Goal: Information Seeking & Learning: Learn about a topic

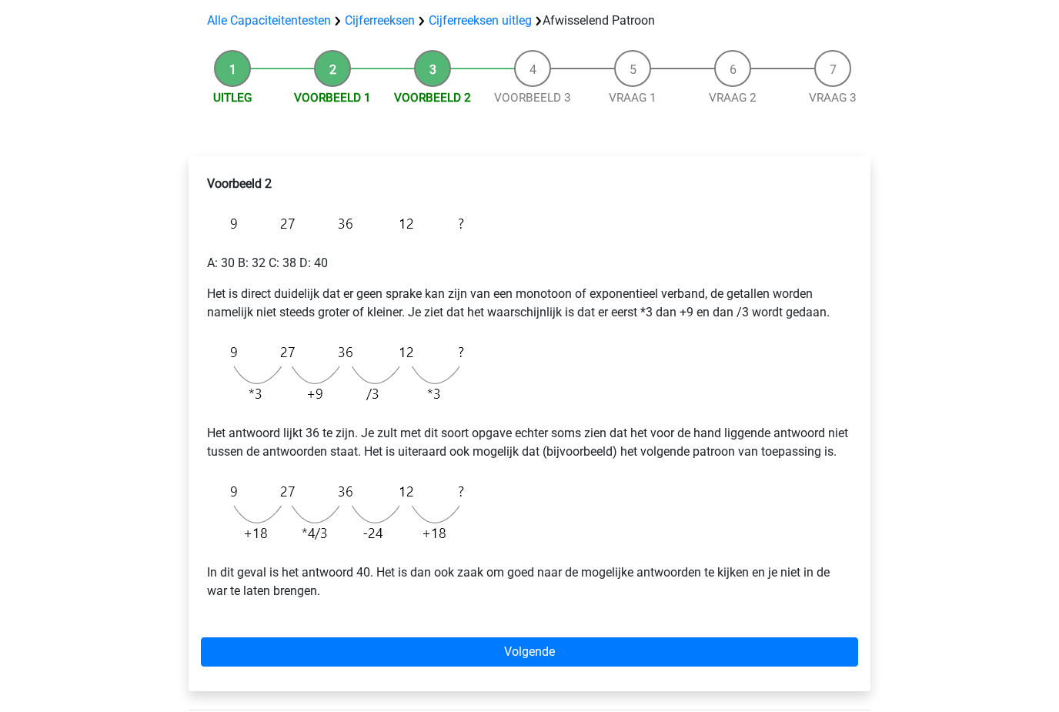
scroll to position [109, 0]
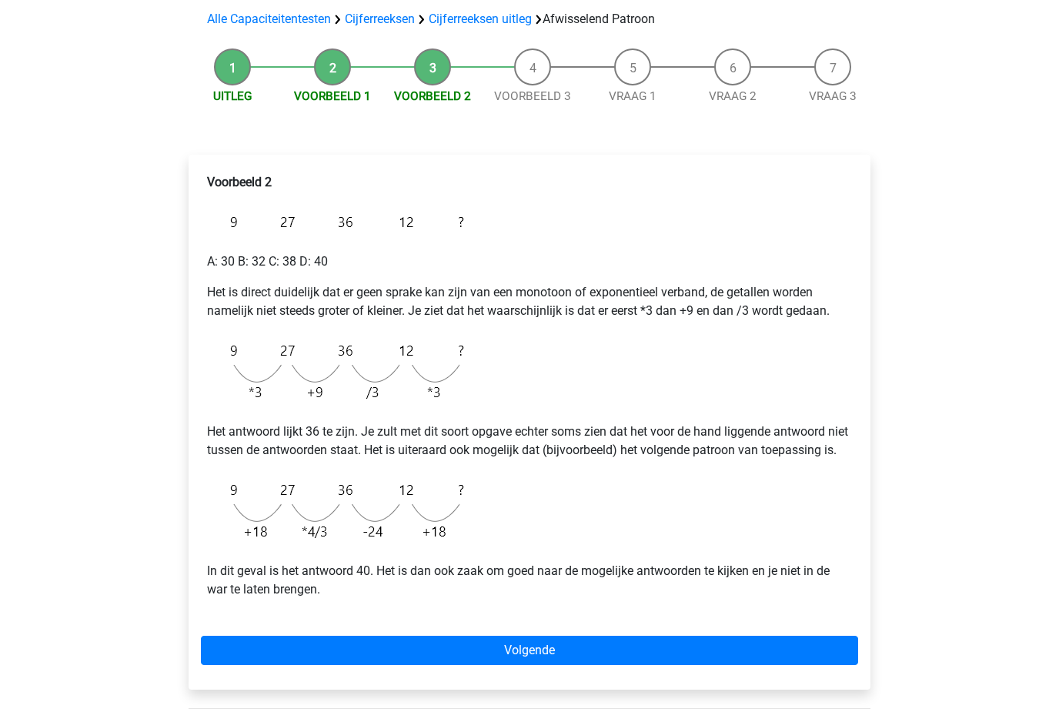
click at [342, 663] on link "Volgende" at bounding box center [529, 650] width 657 height 29
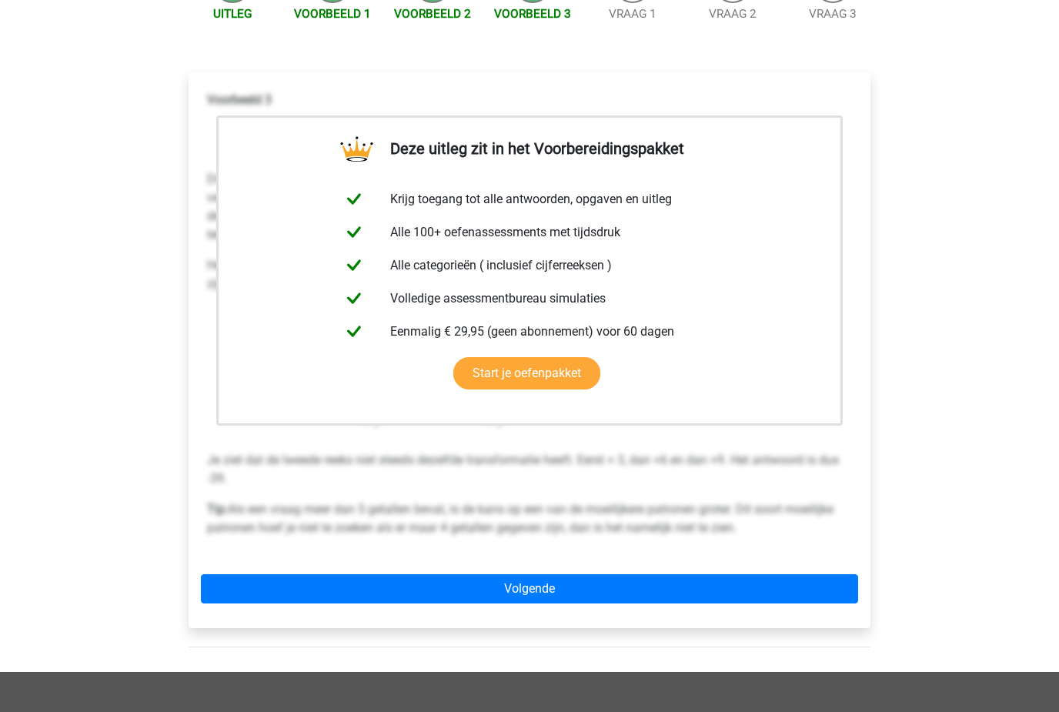
scroll to position [169, 0]
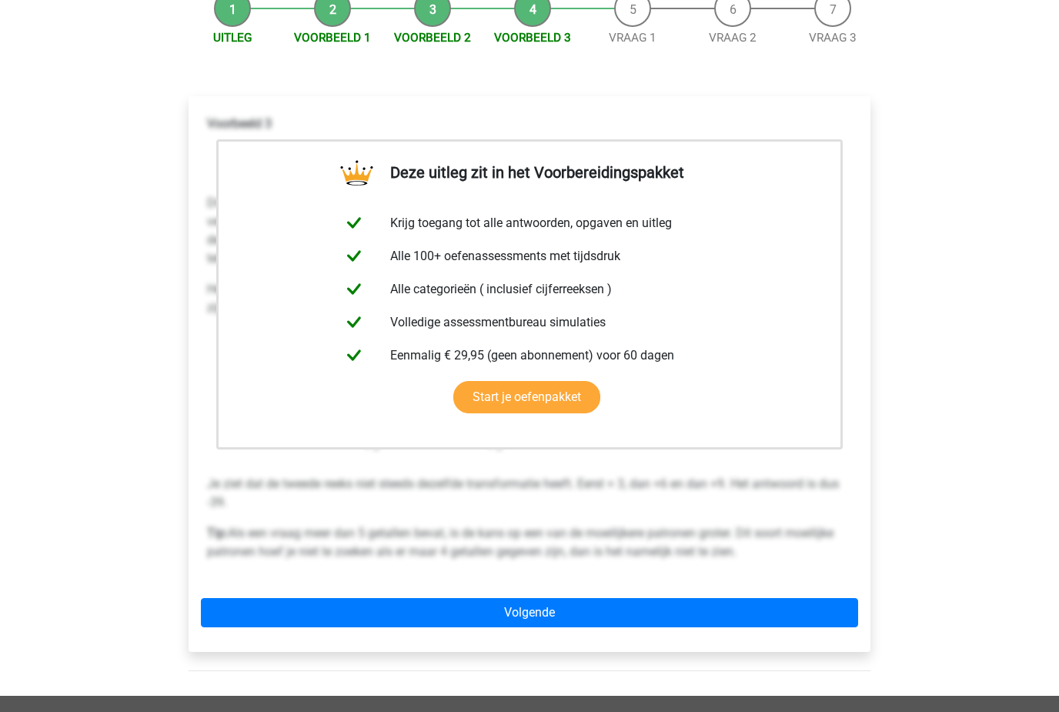
click at [307, 601] on link "Volgende" at bounding box center [529, 612] width 657 height 29
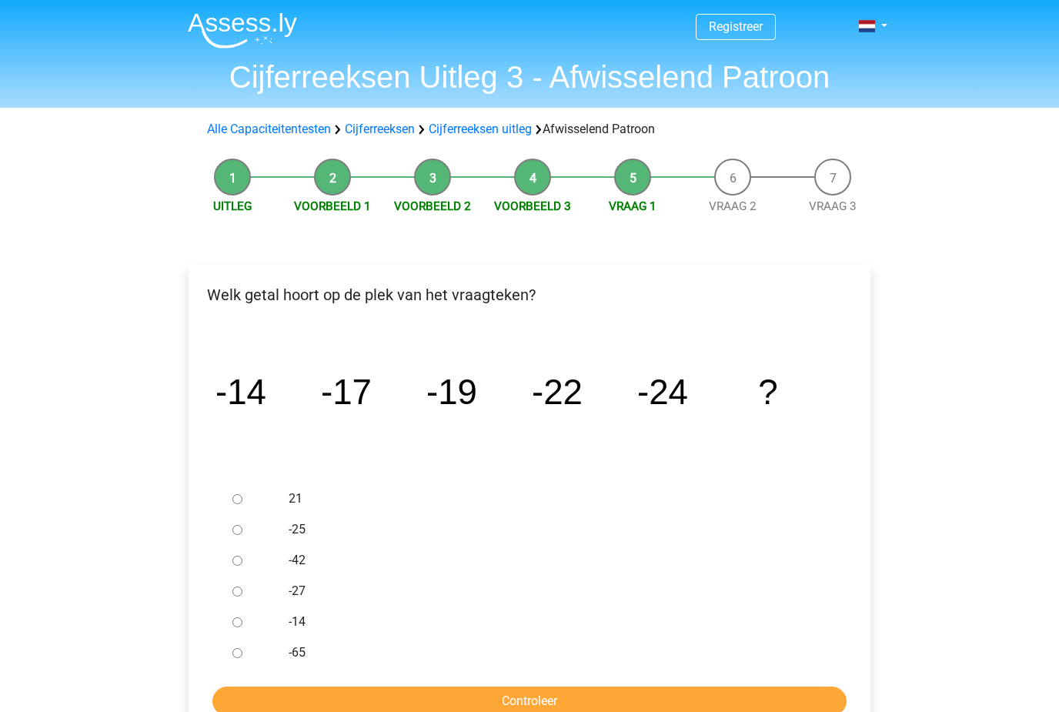
scroll to position [2, 0]
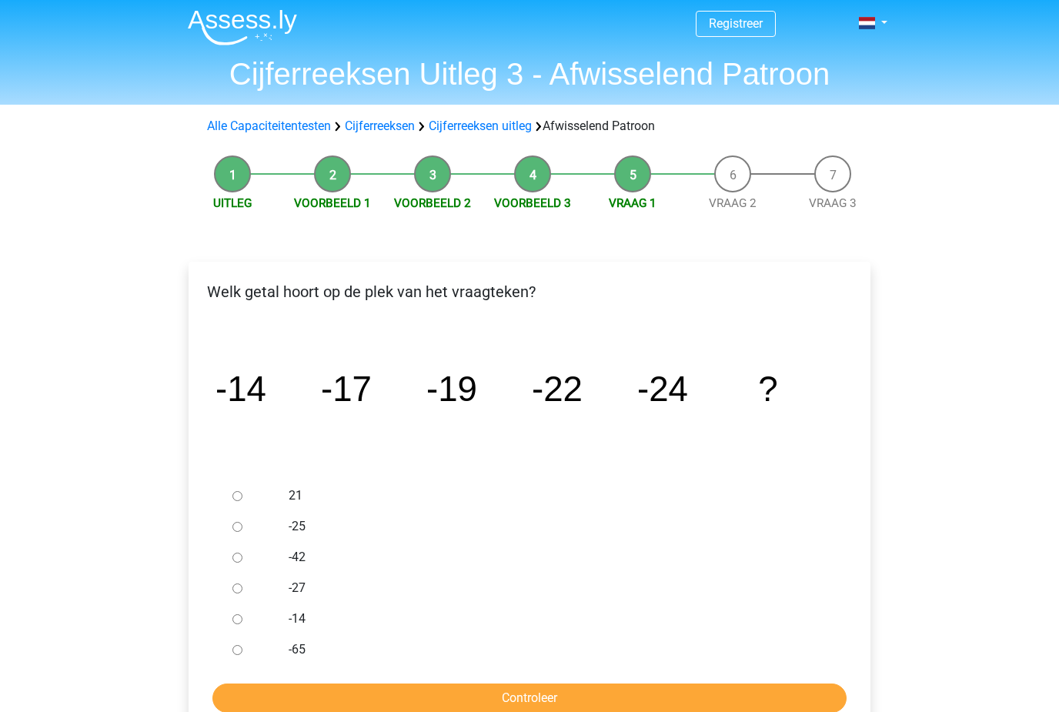
click at [235, 589] on input "-27" at bounding box center [237, 589] width 10 height 10
radio input "true"
click at [471, 684] on input "Controleer" at bounding box center [529, 698] width 634 height 29
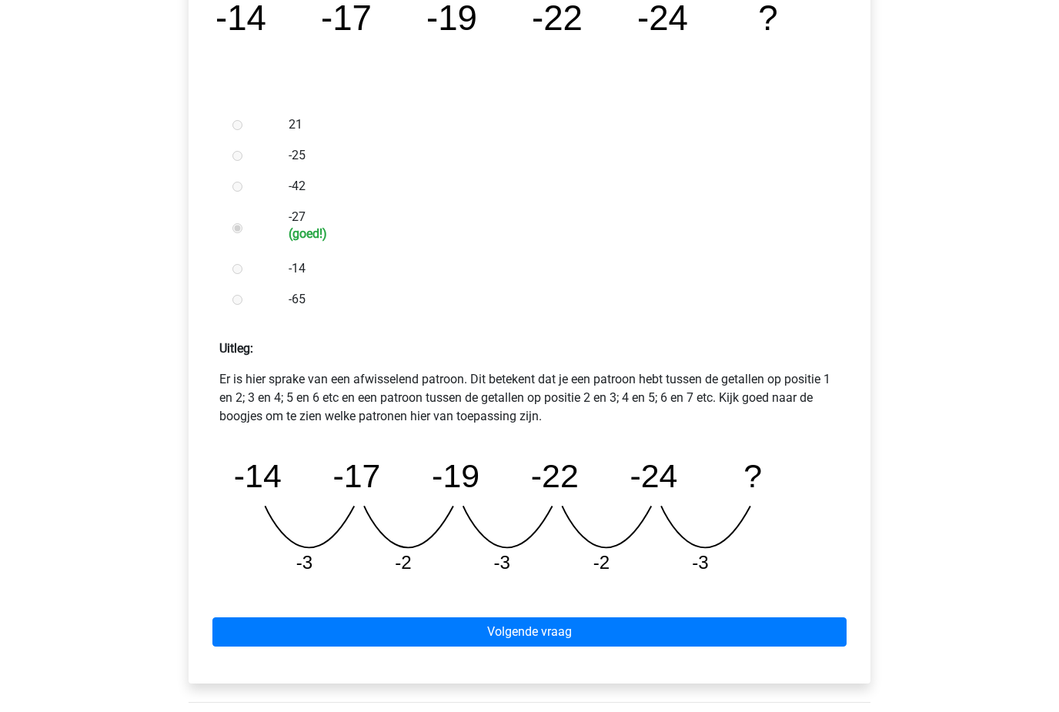
scroll to position [374, 0]
click at [315, 621] on link "Volgende vraag" at bounding box center [529, 631] width 634 height 29
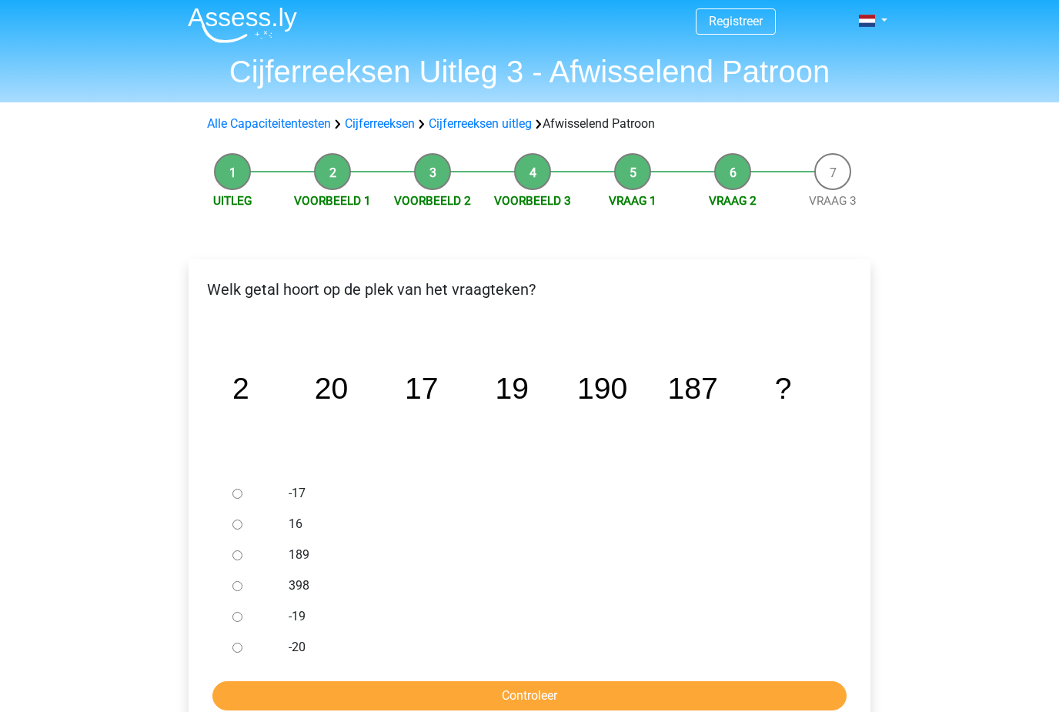
scroll to position [5, 0]
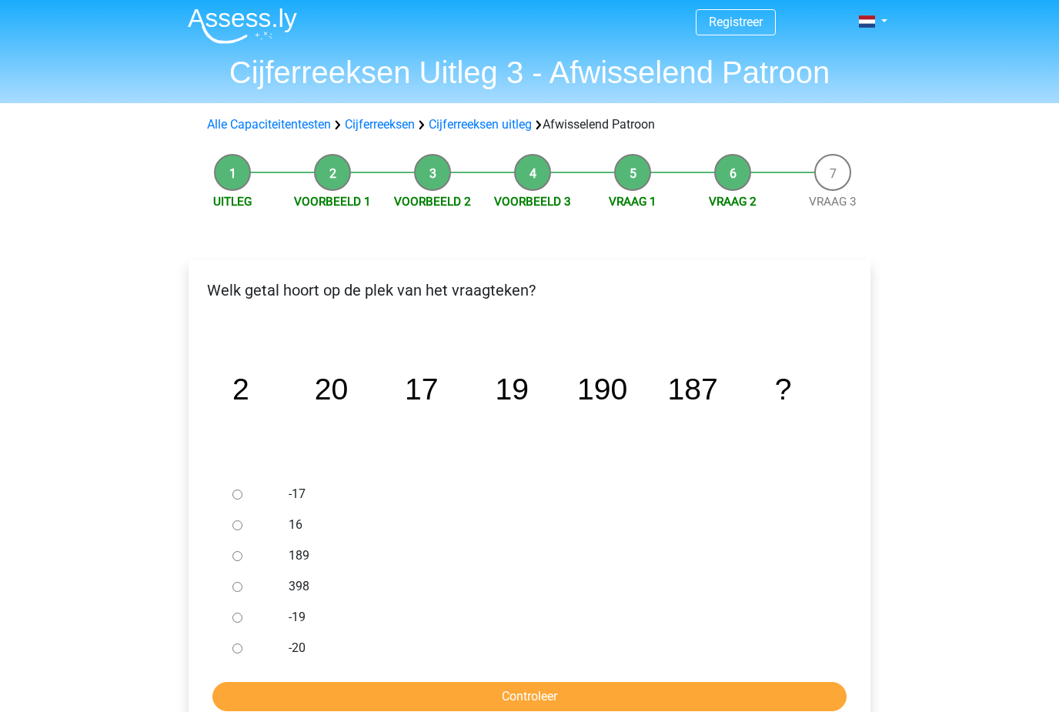
click at [236, 576] on div at bounding box center [251, 586] width 51 height 31
click at [250, 557] on div at bounding box center [251, 555] width 51 height 31
click at [238, 556] on input "189" at bounding box center [237, 556] width 10 height 10
radio input "true"
click at [294, 689] on input "Controleer" at bounding box center [529, 696] width 634 height 29
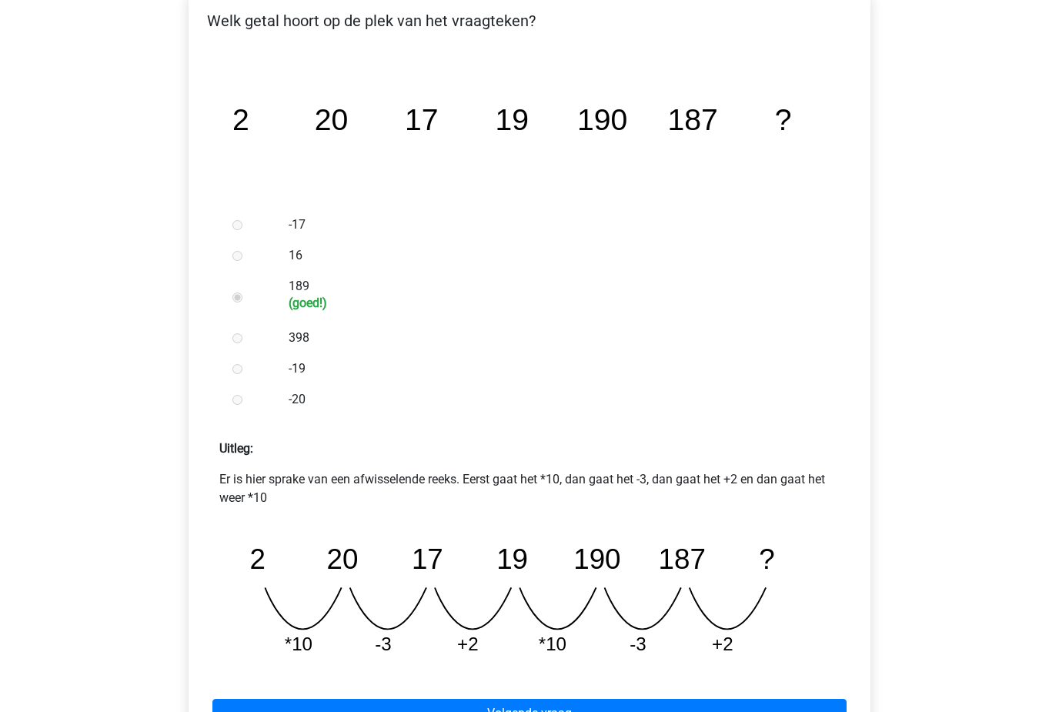
scroll to position [292, 0]
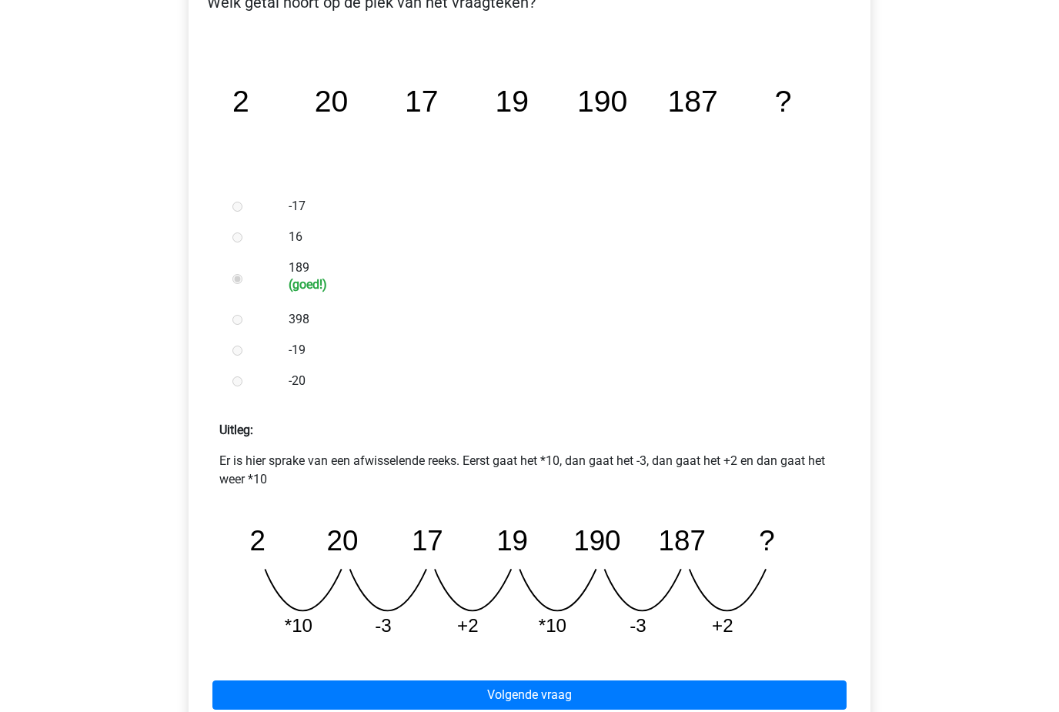
click at [803, 683] on link "Volgende vraag" at bounding box center [529, 695] width 634 height 29
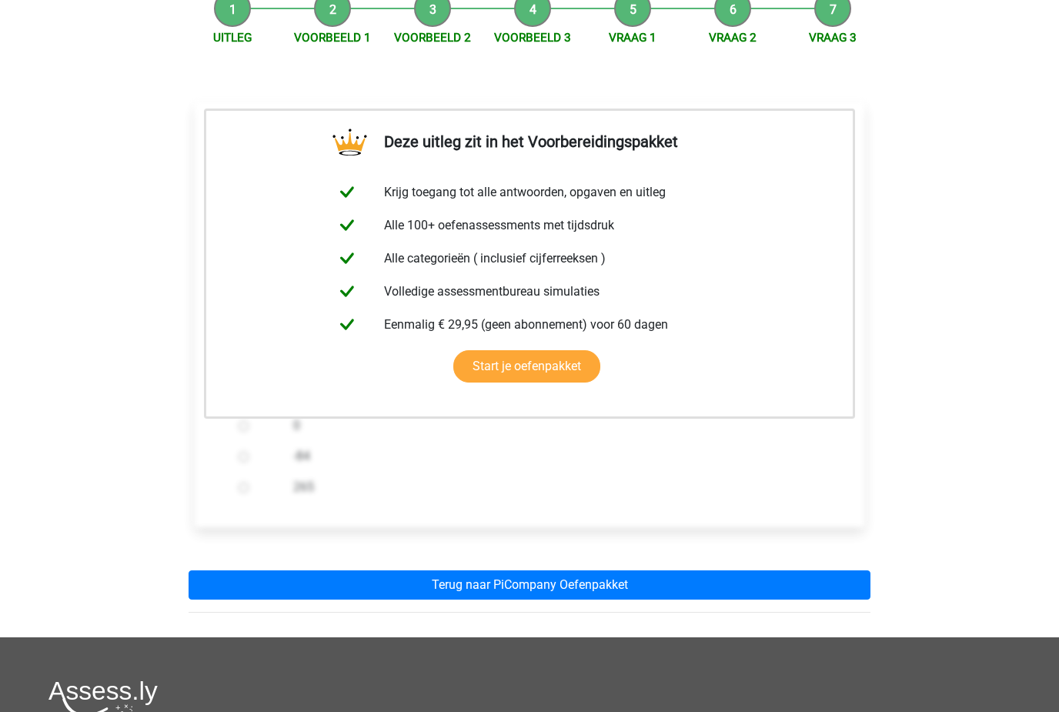
scroll to position [194, 0]
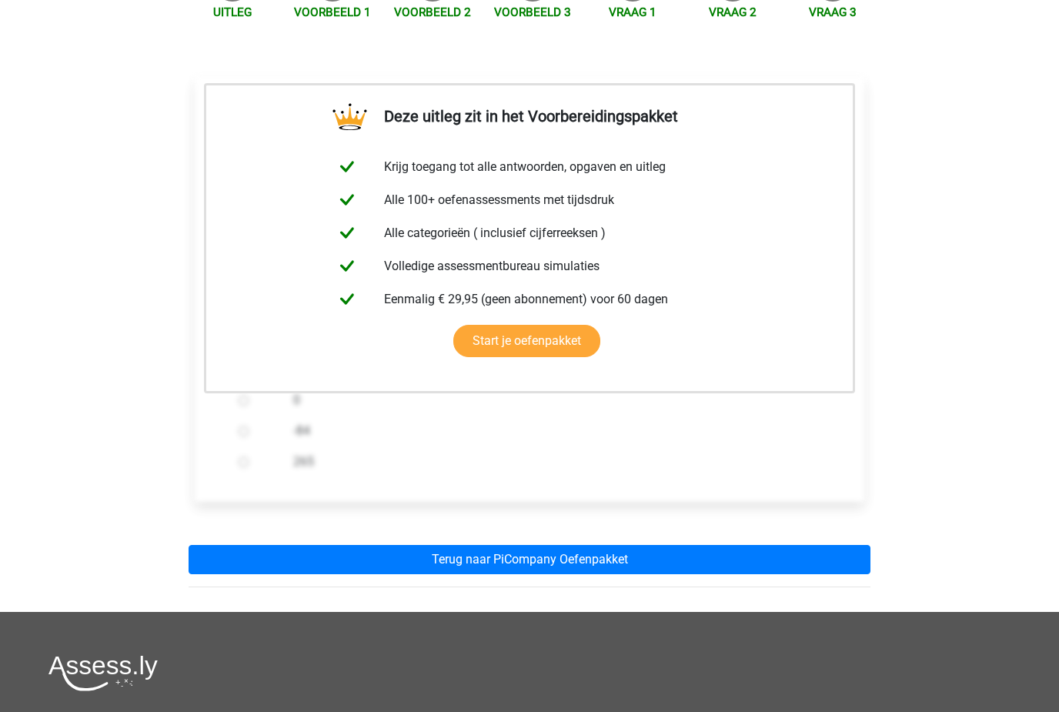
click at [795, 556] on link "Terug naar PiCompany Oefenpakket" at bounding box center [530, 559] width 682 height 29
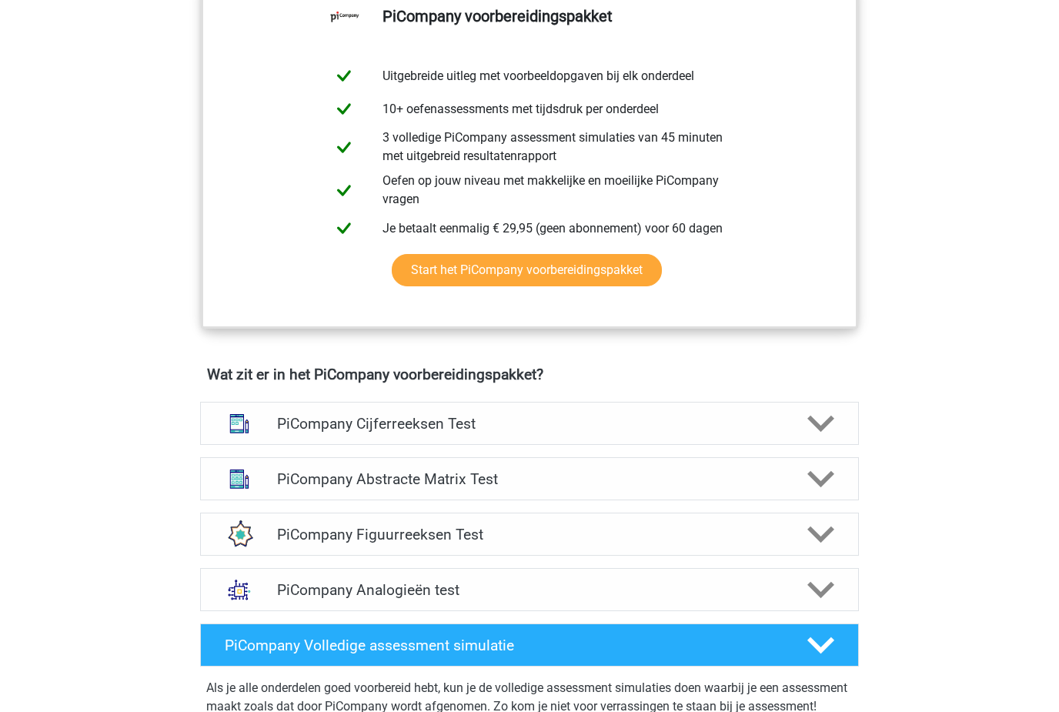
scroll to position [682, 0]
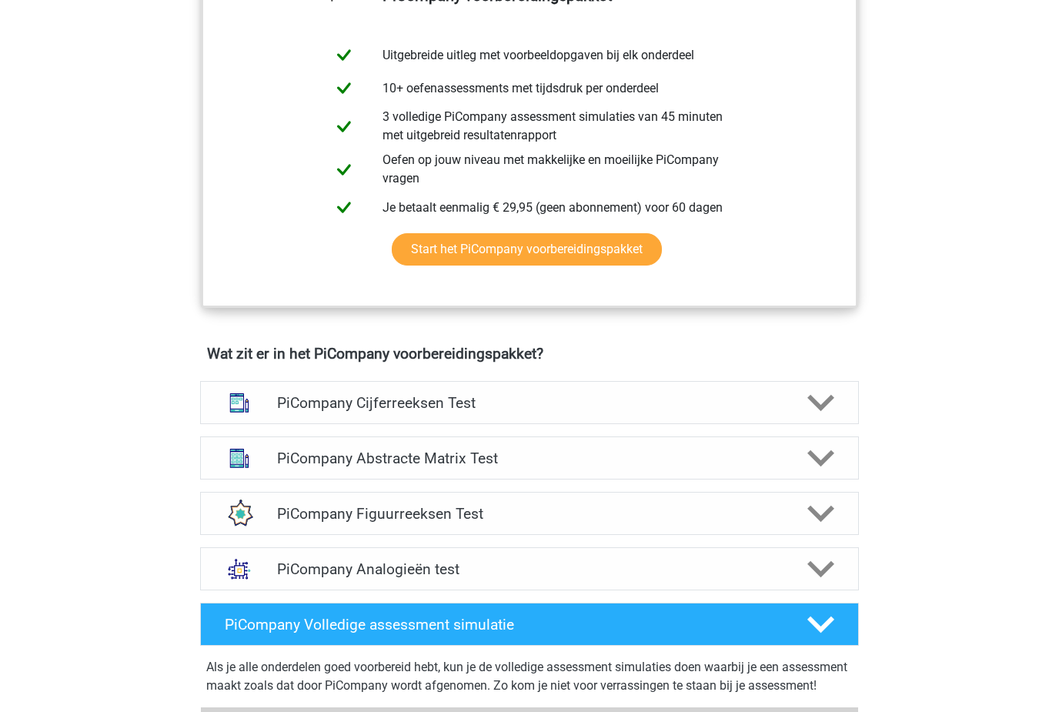
click at [832, 416] on icon at bounding box center [820, 402] width 27 height 27
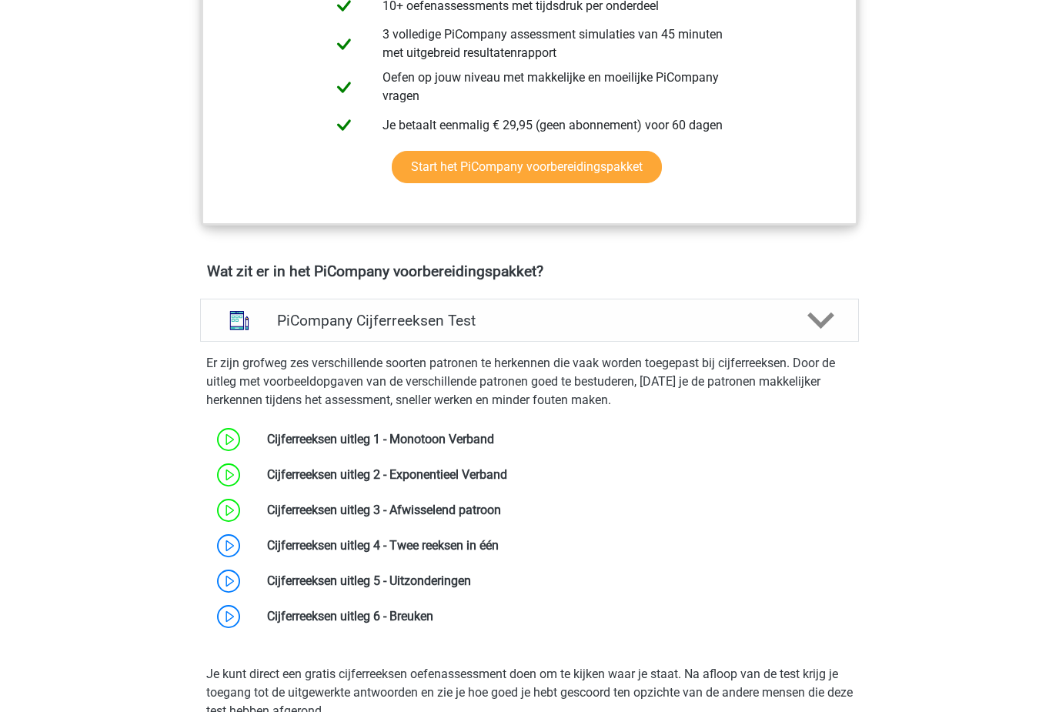
scroll to position [765, 0]
click at [499, 552] on link at bounding box center [499, 545] width 0 height 15
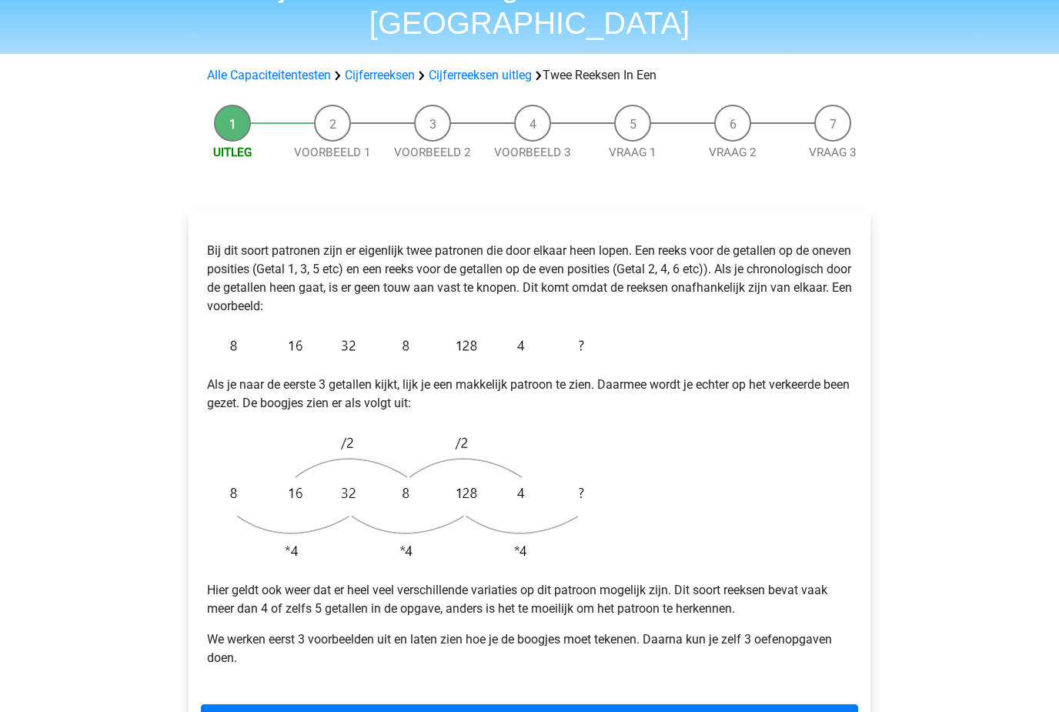
scroll to position [87, 0]
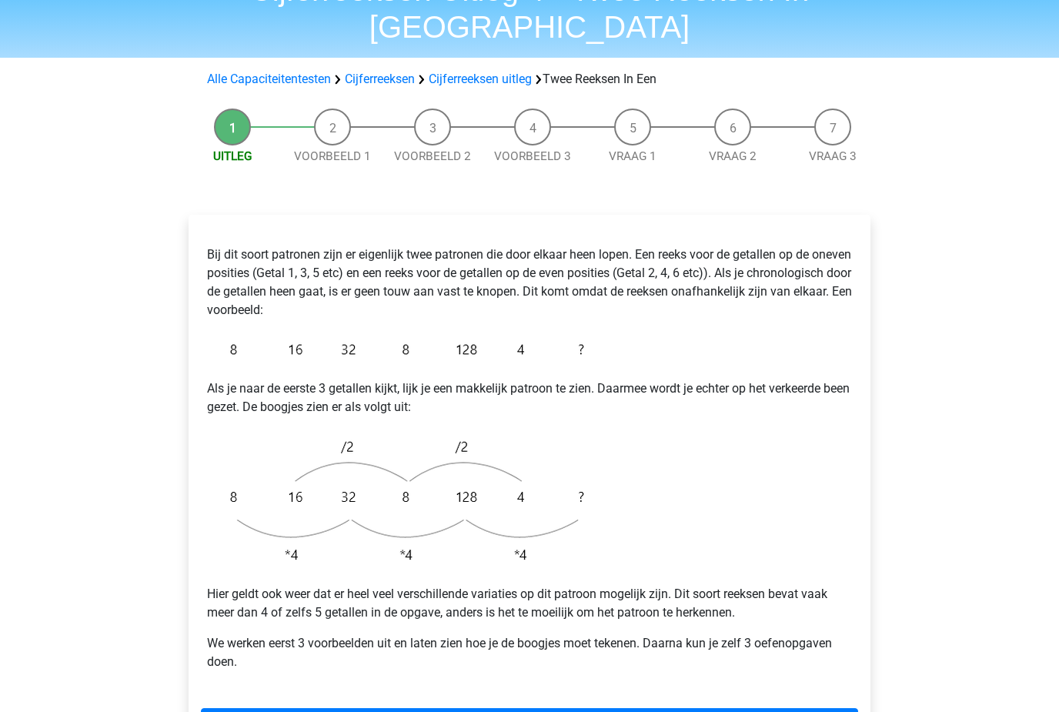
click at [541, 708] on link "Volgende" at bounding box center [529, 722] width 657 height 29
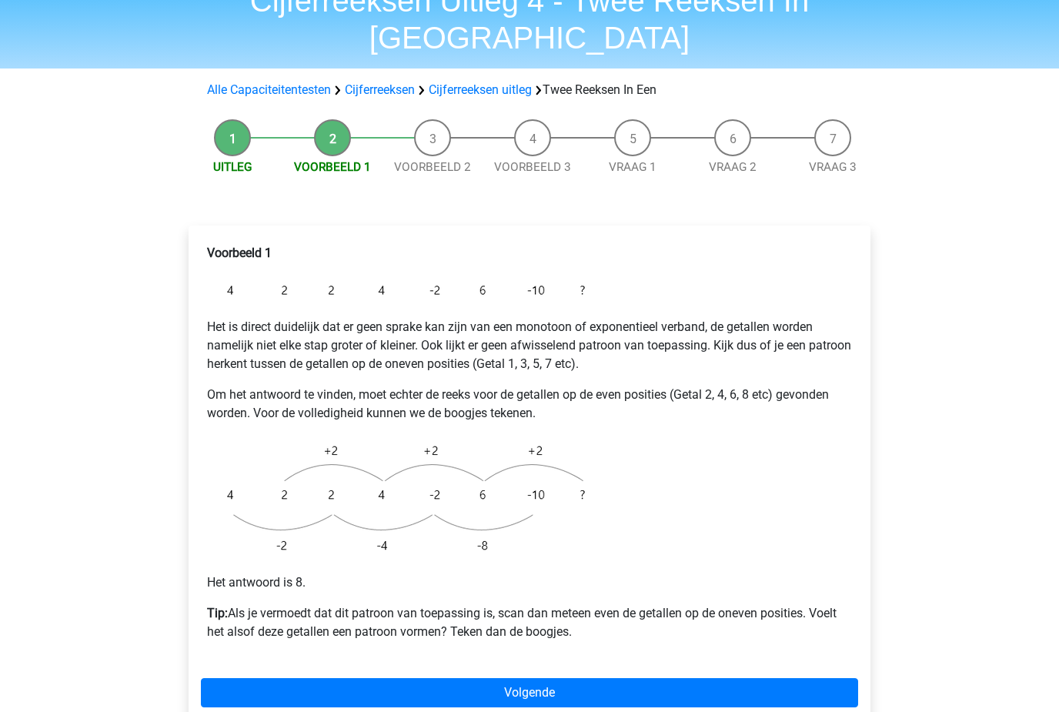
scroll to position [75, 0]
click at [772, 679] on link "Volgende" at bounding box center [529, 693] width 657 height 29
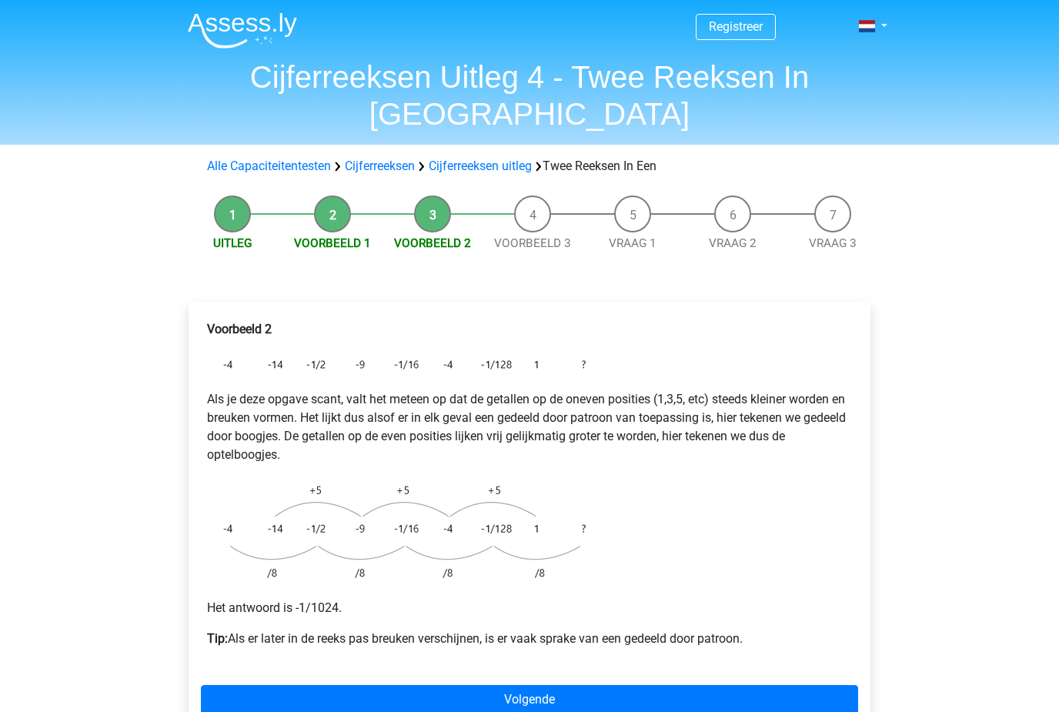
scroll to position [2, 0]
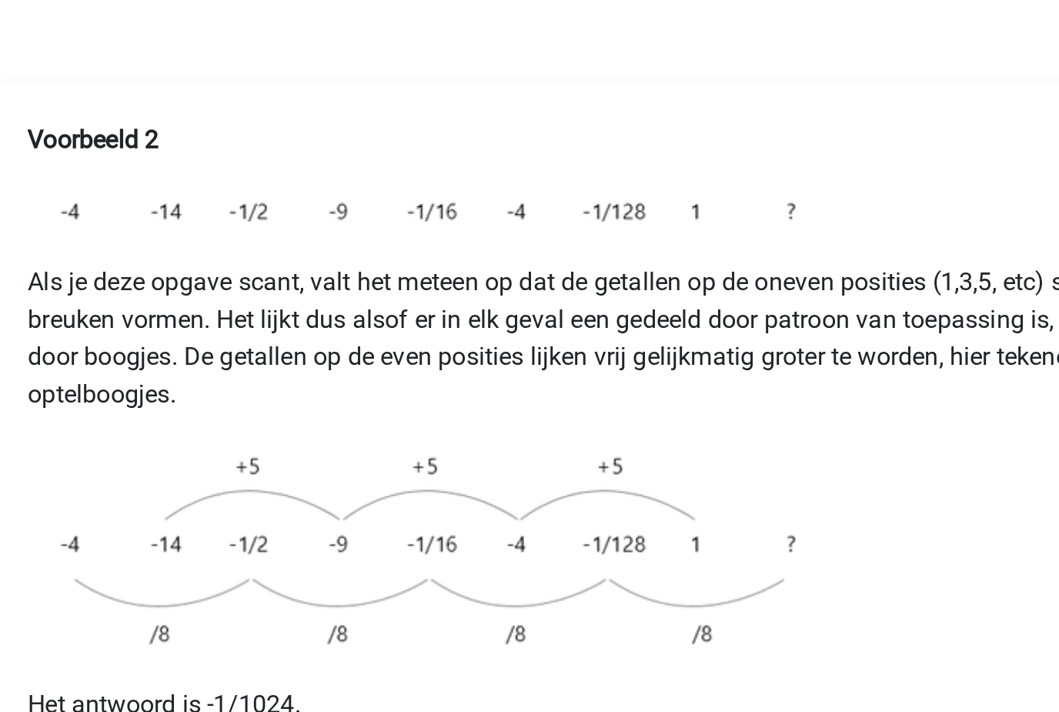
click at [207, 474] on img at bounding box center [399, 529] width 385 height 110
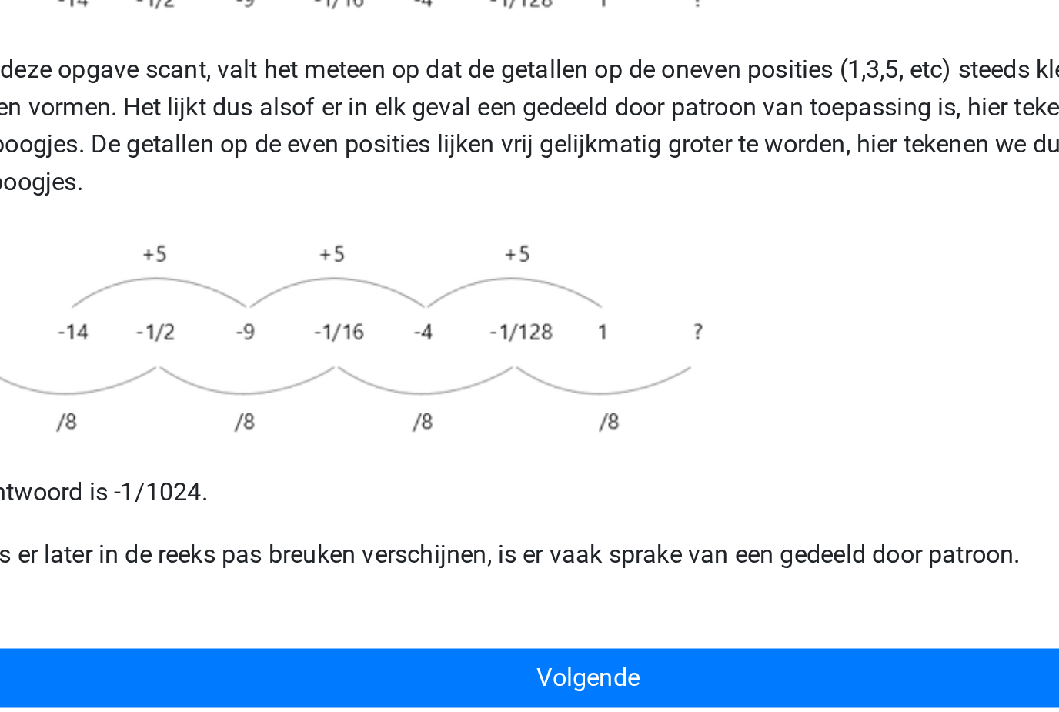
scroll to position [30, 0]
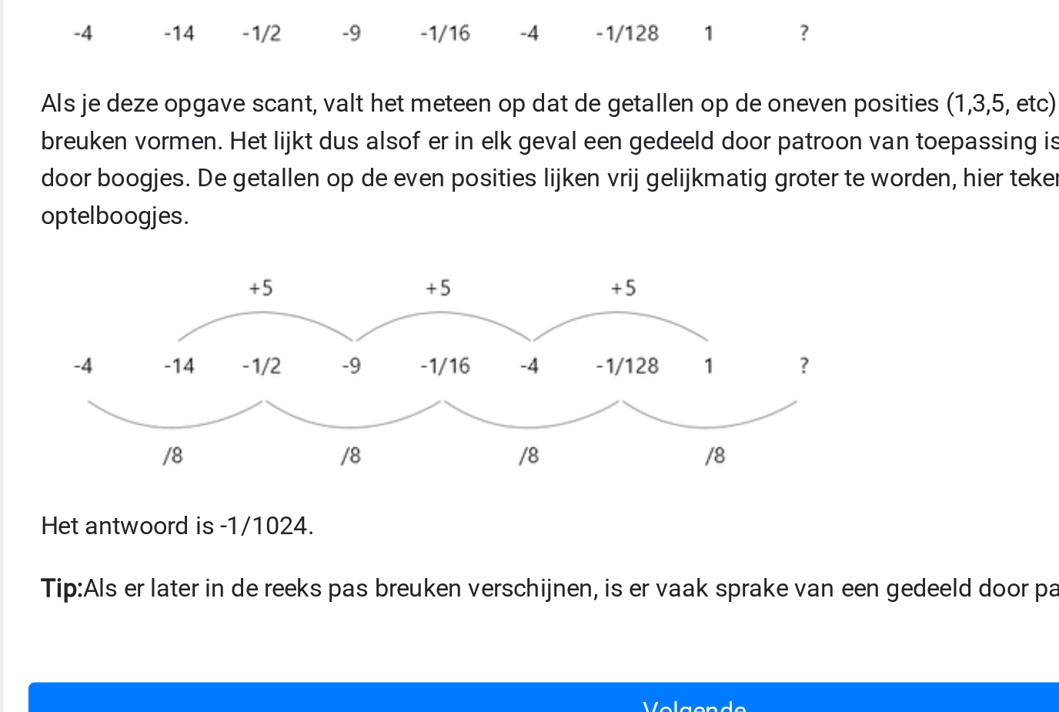
click at [263, 655] on link "Volgende" at bounding box center [529, 669] width 657 height 29
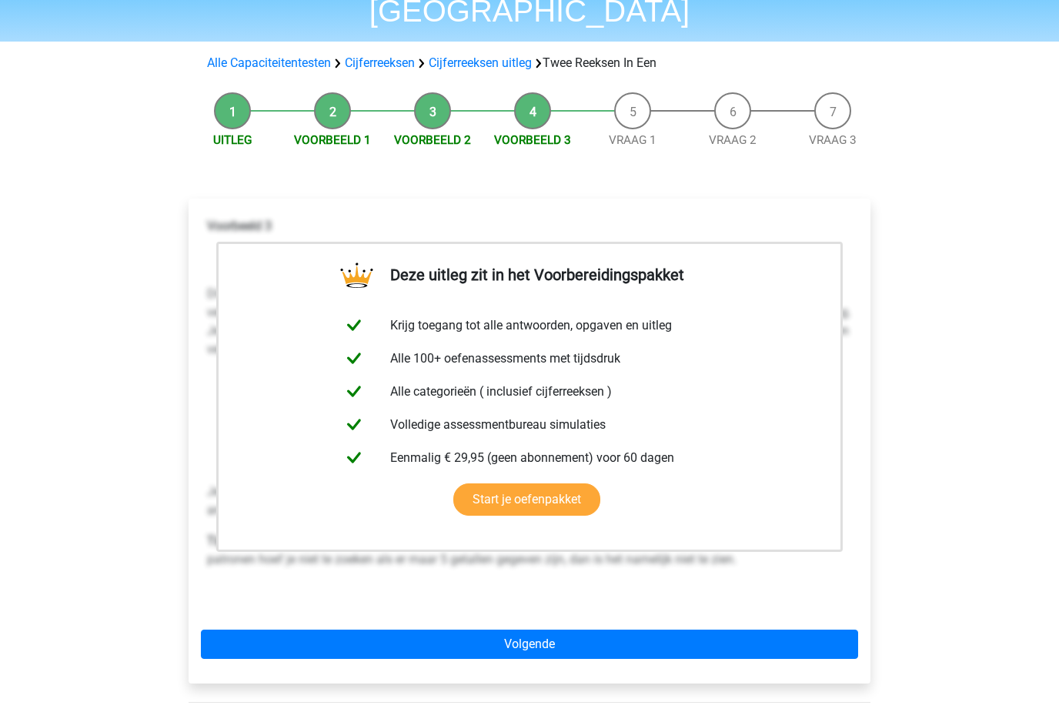
scroll to position [100, 0]
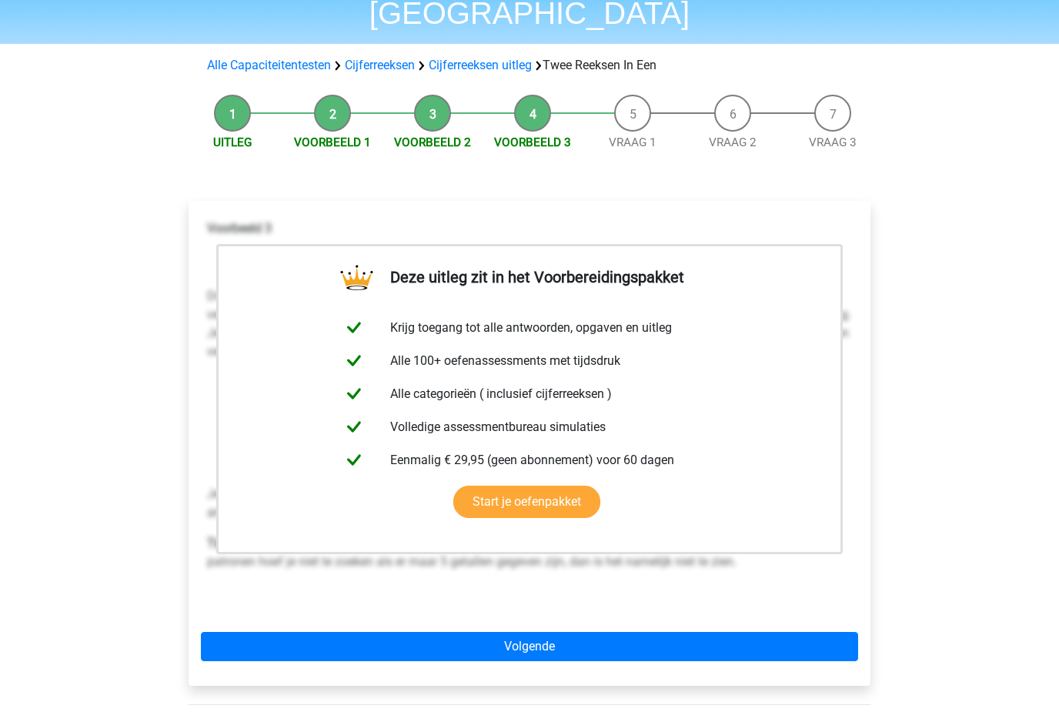
click at [499, 632] on link "Volgende" at bounding box center [529, 646] width 657 height 29
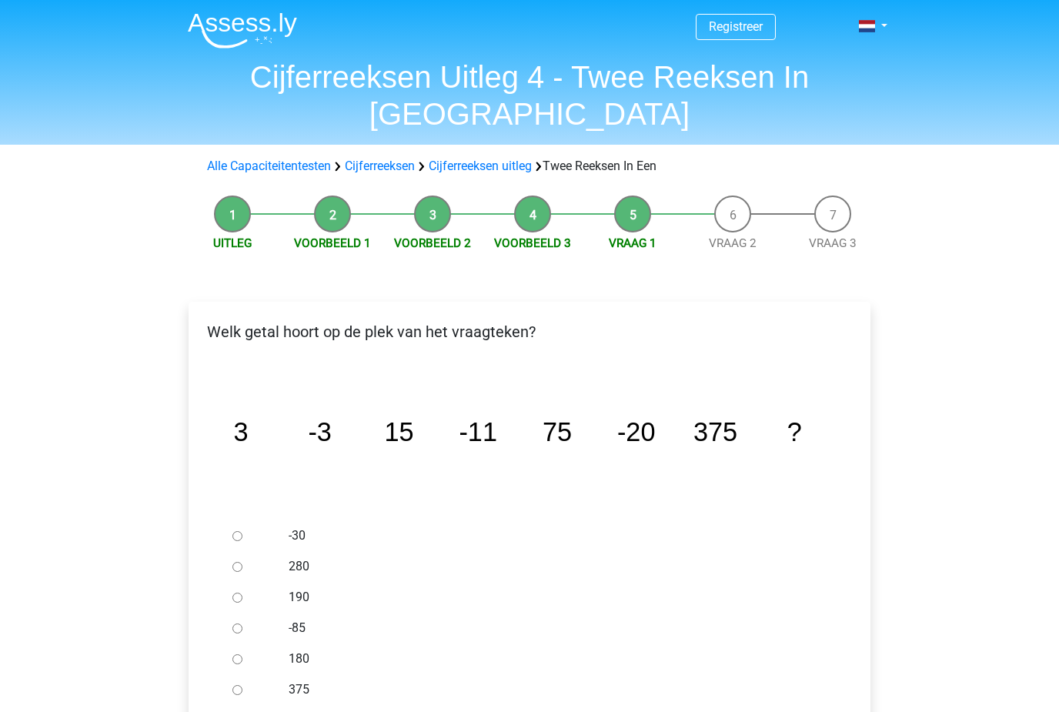
click at [450, 445] on icon "image/svg+xml 3 -3 15 -11 75 -20 375 ?" at bounding box center [529, 441] width 632 height 159
click at [237, 531] on input "-30" at bounding box center [237, 536] width 10 height 10
radio input "true"
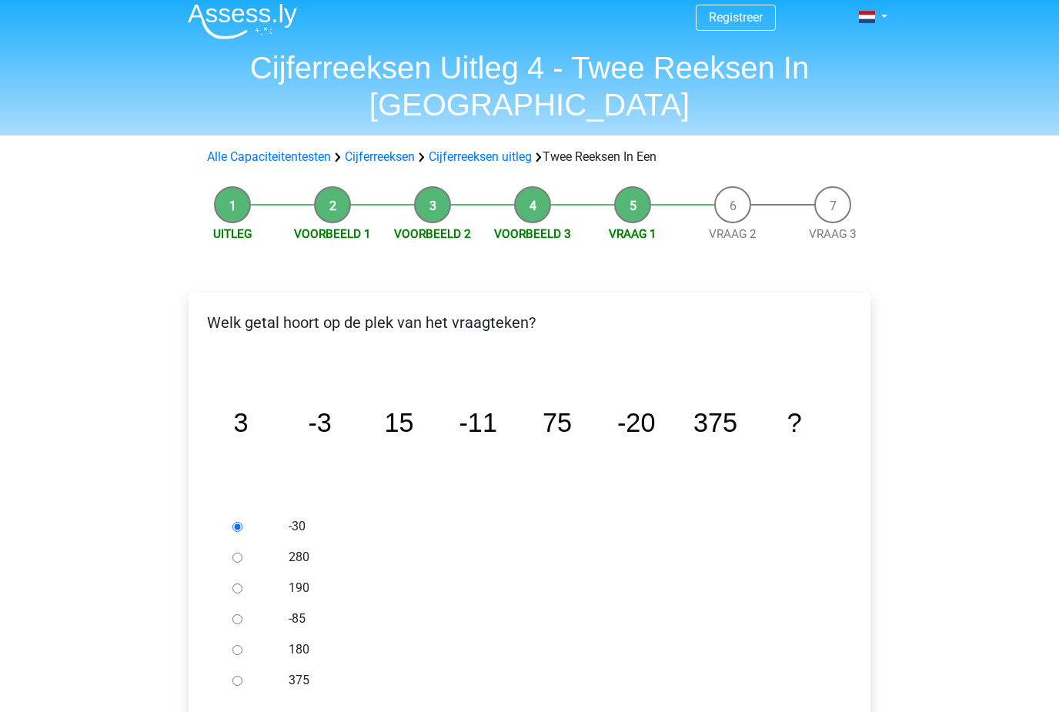
scroll to position [9, 0]
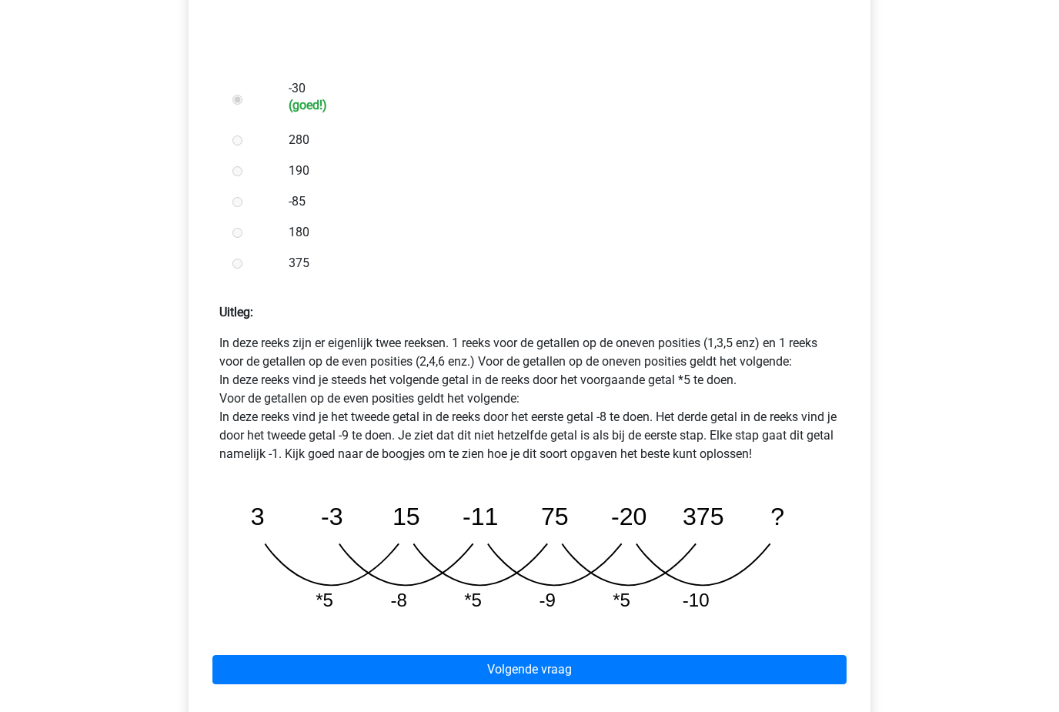
scroll to position [474, 0]
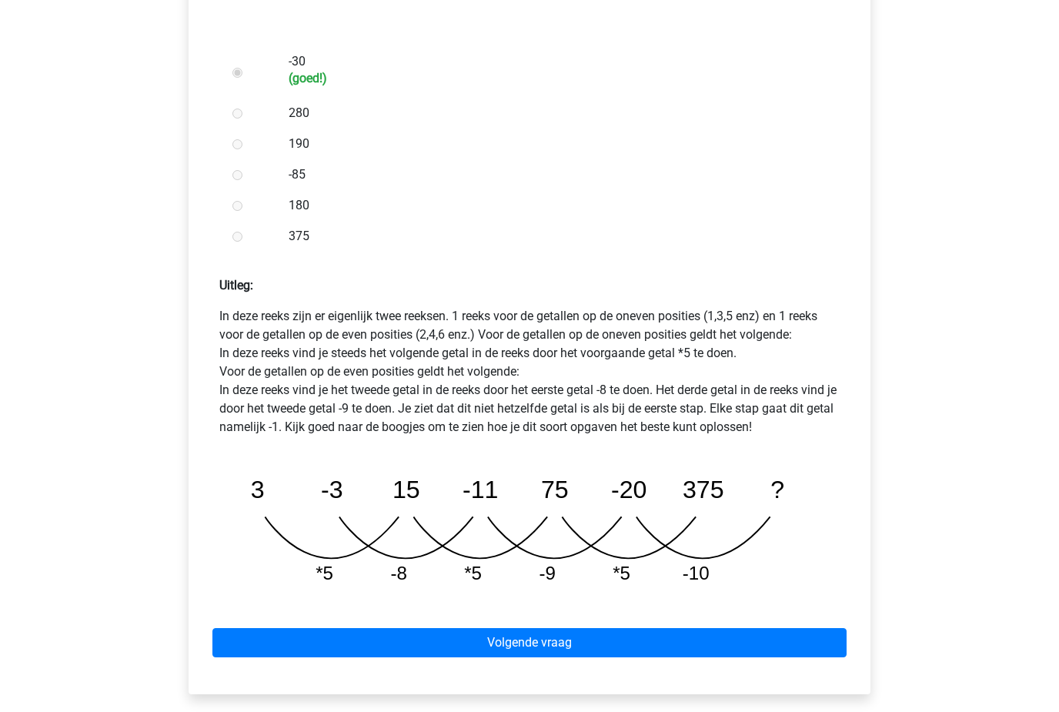
click at [411, 628] on link "Volgende vraag" at bounding box center [529, 642] width 634 height 29
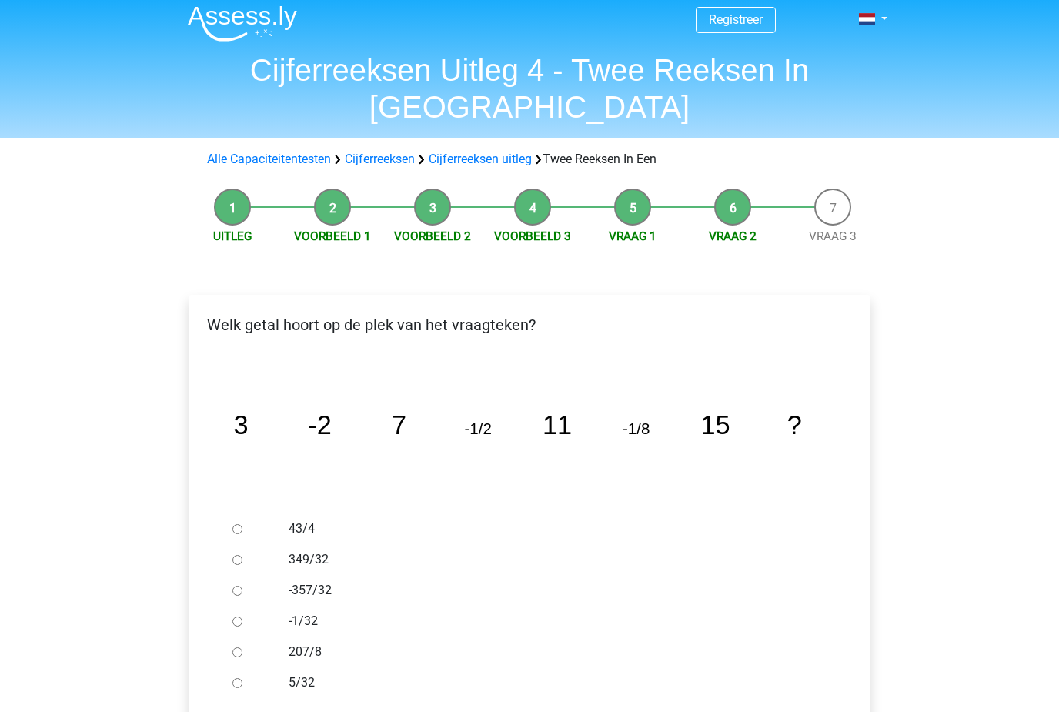
scroll to position [7, 0]
click at [252, 606] on div at bounding box center [251, 621] width 51 height 31
click at [250, 606] on div at bounding box center [251, 621] width 51 height 31
click at [255, 606] on div at bounding box center [251, 621] width 51 height 31
click at [241, 616] on input "-1/32" at bounding box center [237, 621] width 10 height 10
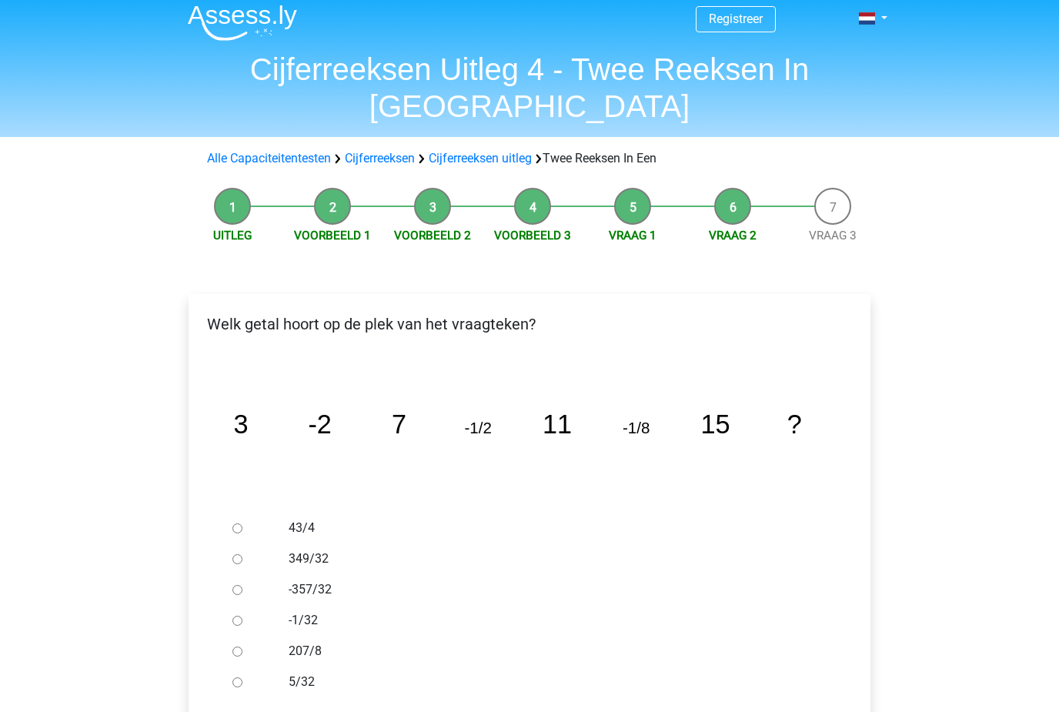
radio input "true"
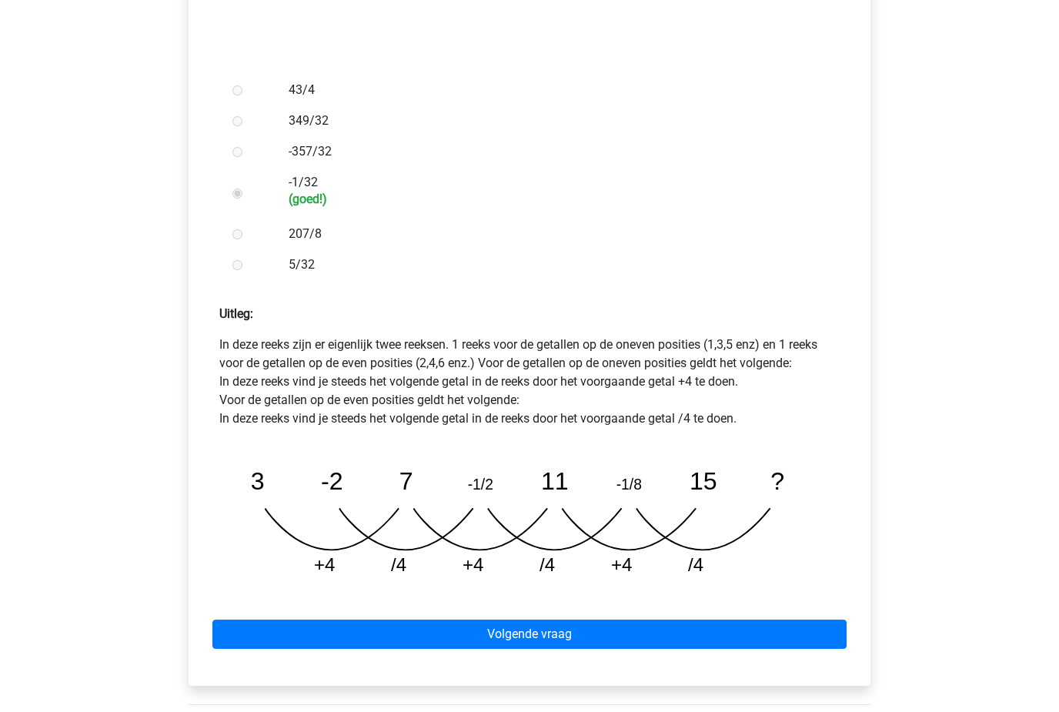
scroll to position [446, 0]
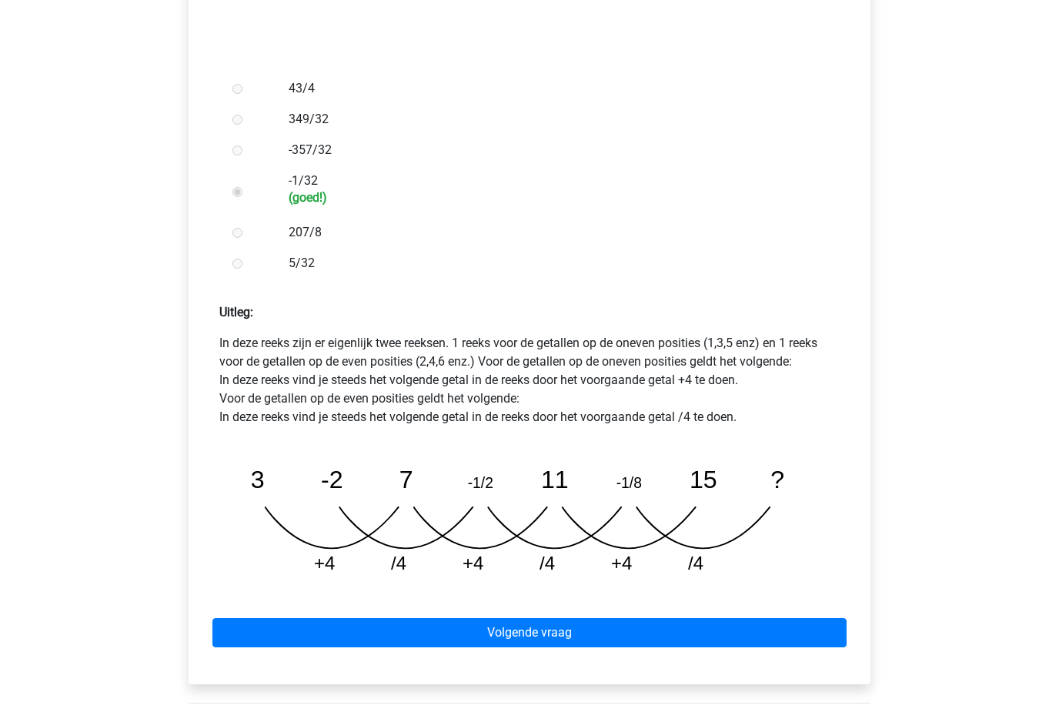
click at [459, 619] on link "Volgende vraag" at bounding box center [529, 633] width 634 height 29
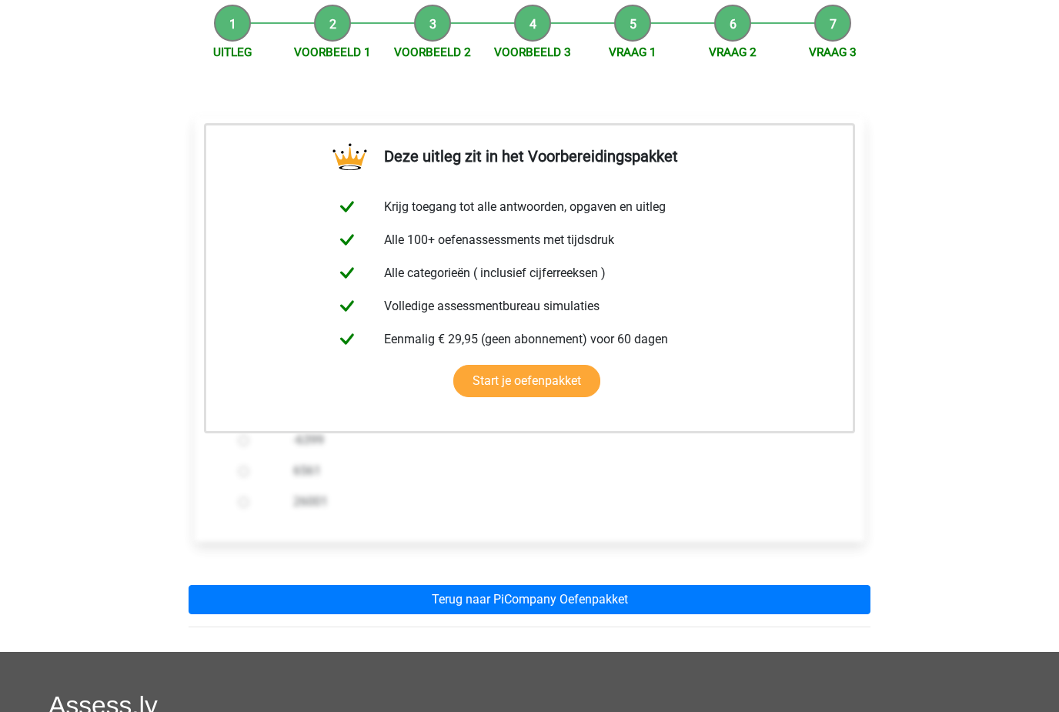
scroll to position [190, 0]
click at [446, 586] on link "Terug naar PiCompany Oefenpakket" at bounding box center [530, 600] width 682 height 29
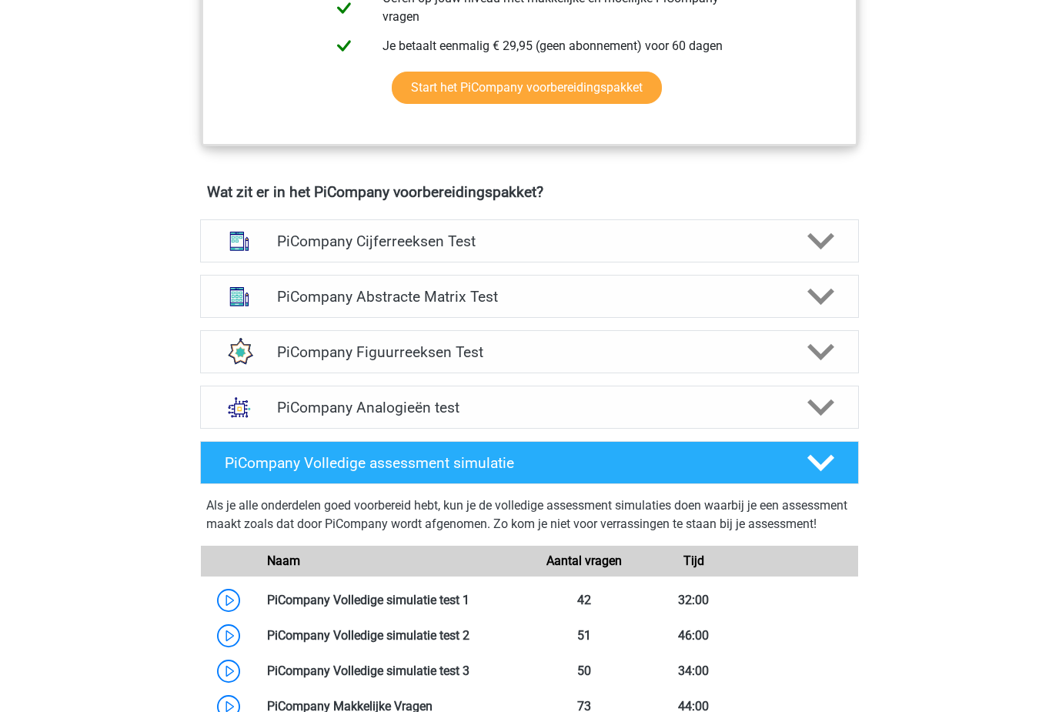
scroll to position [844, 0]
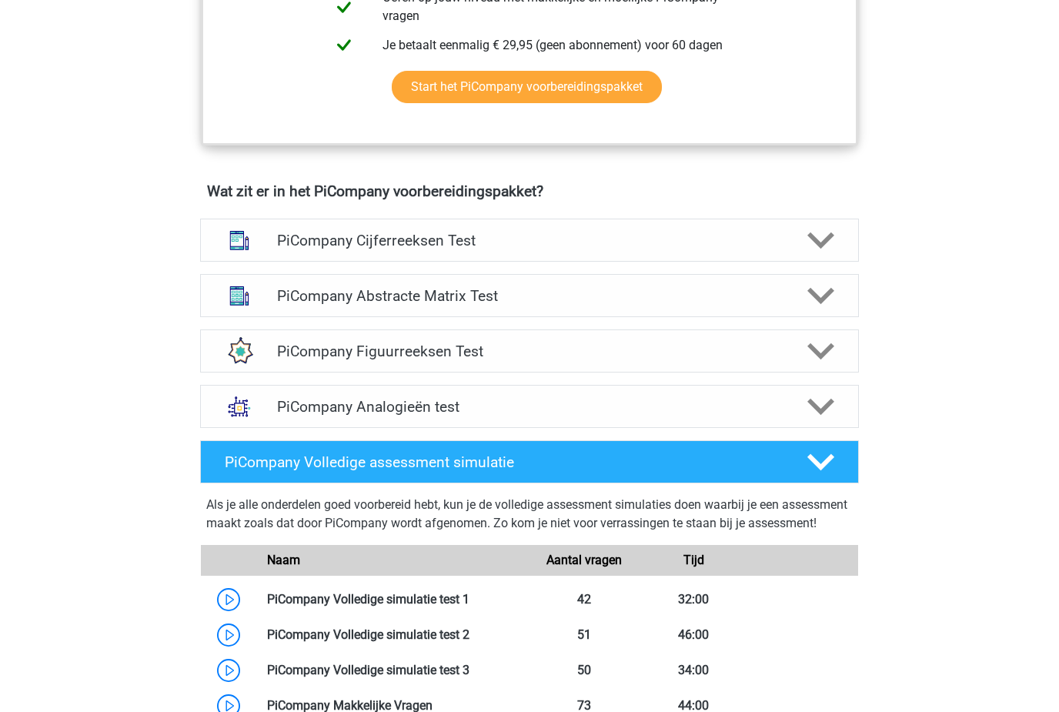
click at [822, 239] on div "PiCompany Cijferreeksen Test" at bounding box center [529, 240] width 659 height 43
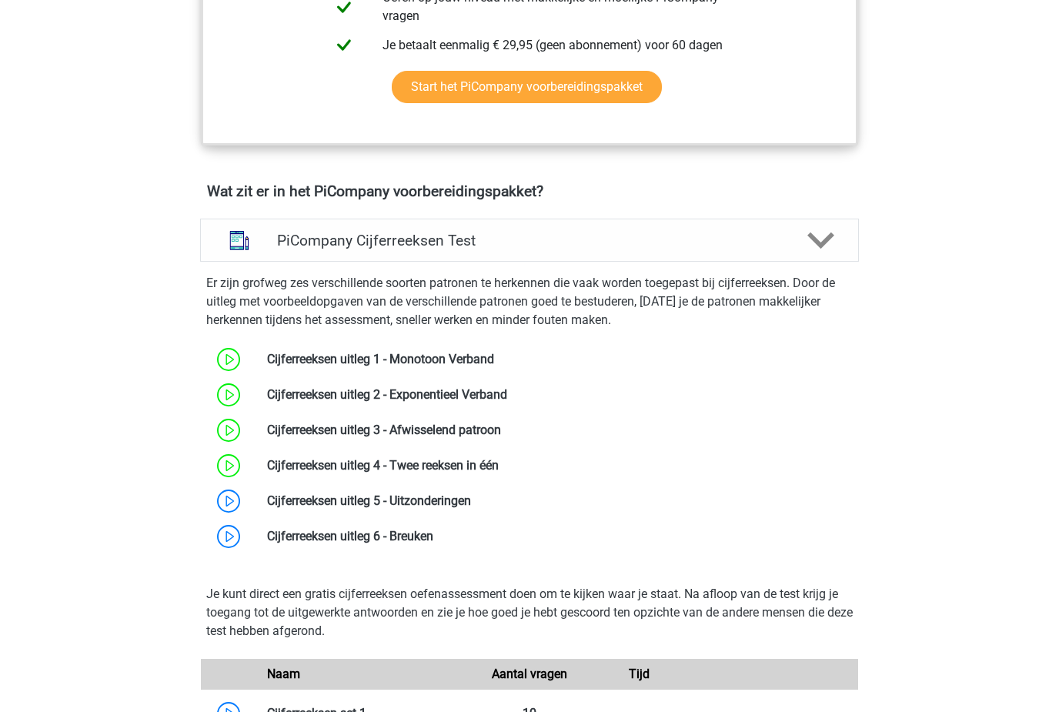
click at [471, 508] on link at bounding box center [471, 500] width 0 height 15
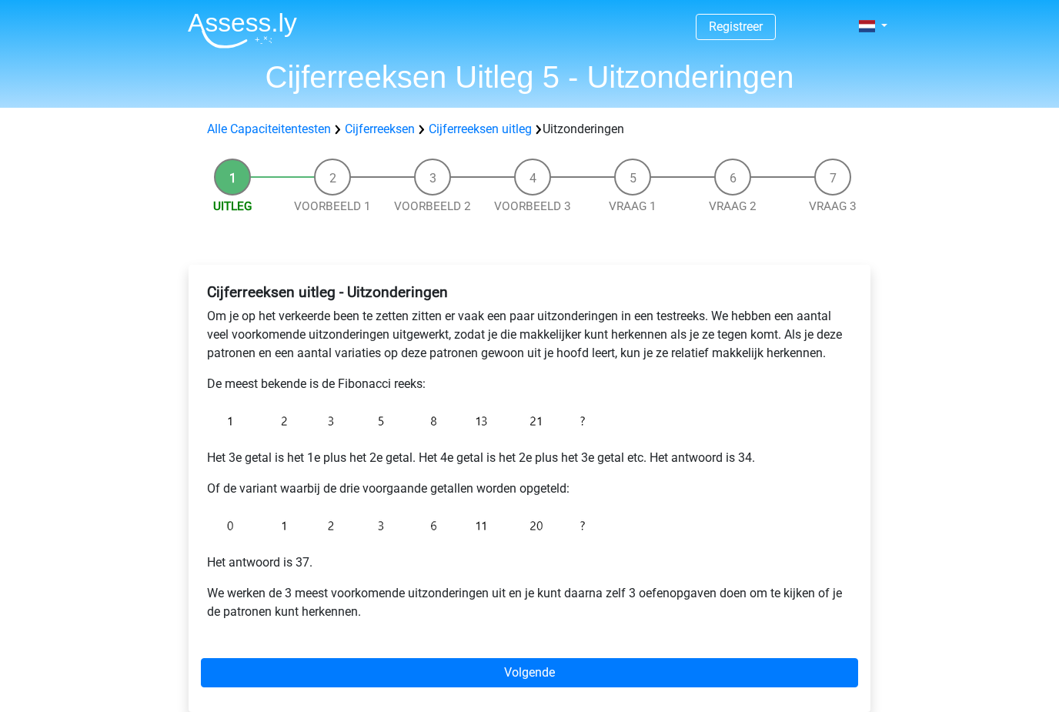
scroll to position [450, 0]
